Goal: Task Accomplishment & Management: Manage account settings

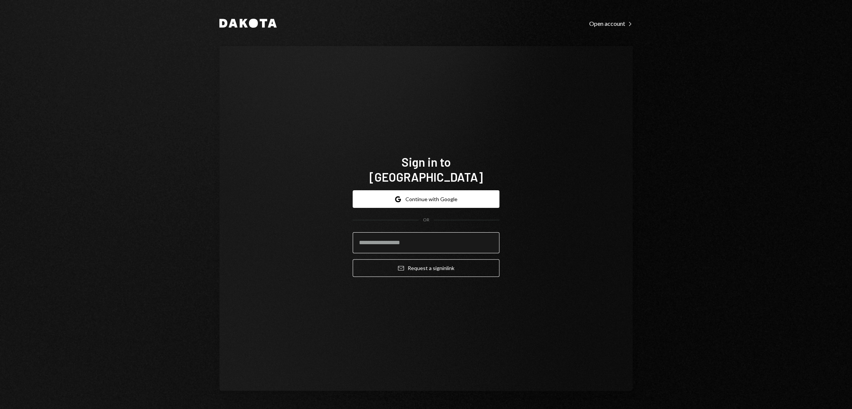
click at [421, 235] on input "email" at bounding box center [426, 242] width 147 height 21
type input "**********"
click at [427, 259] on button "Email Request a sign in link" at bounding box center [426, 268] width 147 height 18
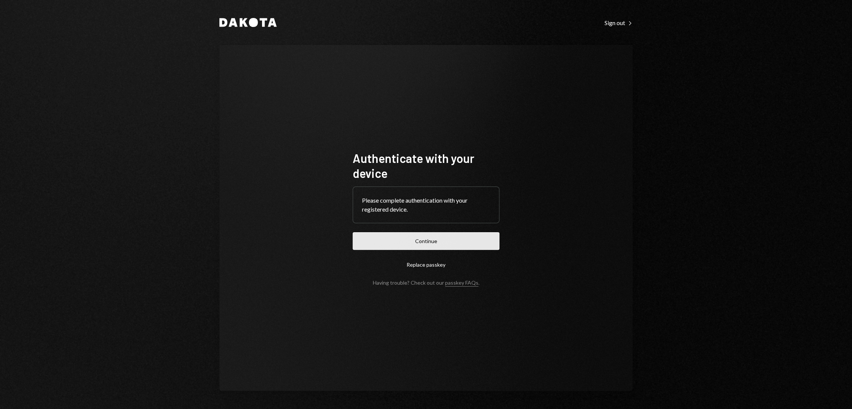
click at [422, 236] on button "Continue" at bounding box center [426, 241] width 147 height 18
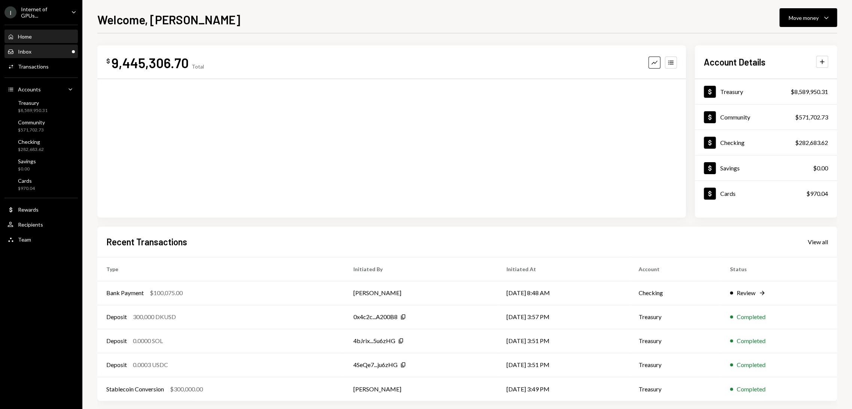
click at [34, 49] on div "Inbox Inbox" at bounding box center [40, 51] width 67 height 7
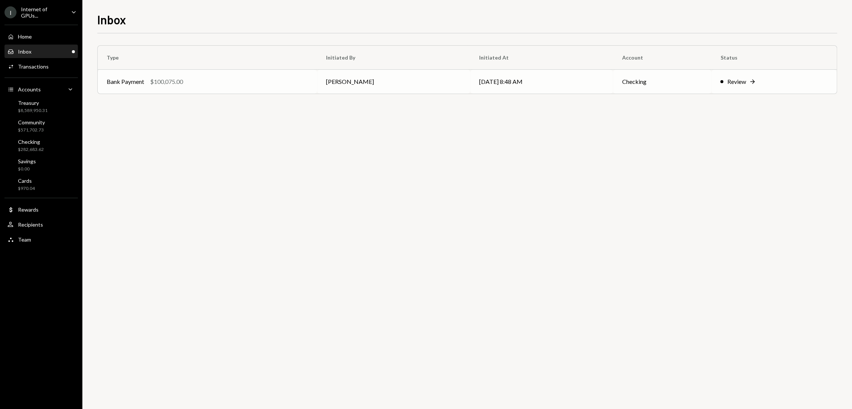
click at [346, 86] on td "[PERSON_NAME]" at bounding box center [393, 82] width 153 height 24
